Goal: Navigation & Orientation: Find specific page/section

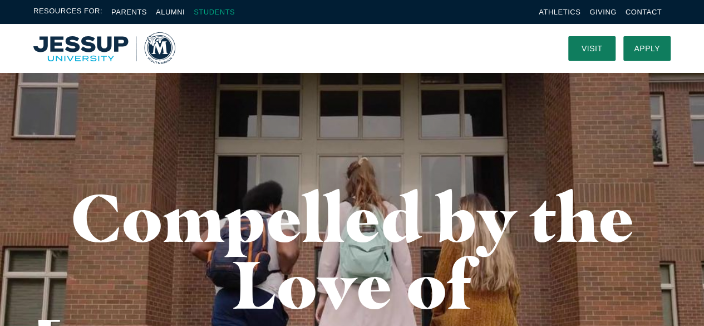
click at [203, 11] on link "Students" at bounding box center [214, 12] width 41 height 8
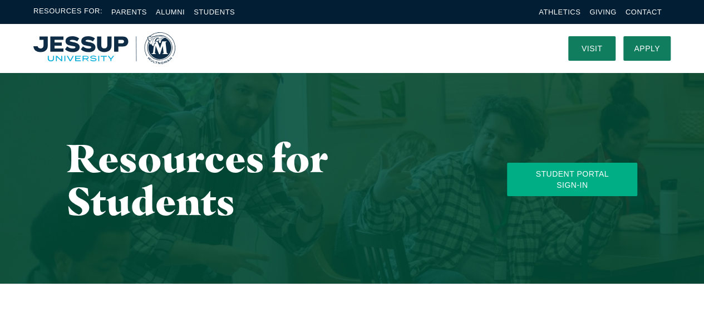
click at [571, 176] on link "Student Portal Sign-In" at bounding box center [572, 178] width 130 height 33
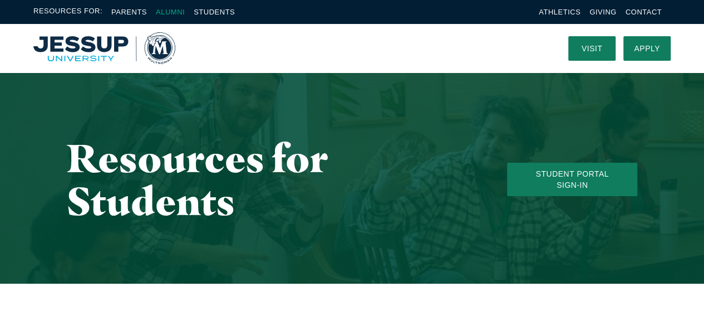
click at [166, 12] on link "Alumni" at bounding box center [170, 12] width 29 height 8
